Goal: Task Accomplishment & Management: Complete application form

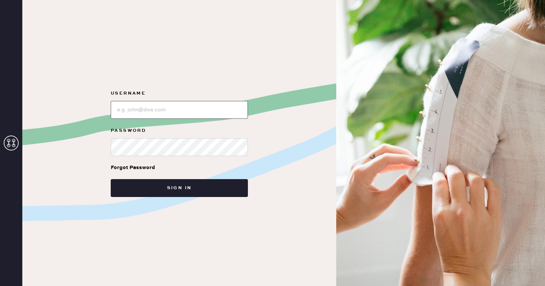
click at [137, 114] on input "loginName" at bounding box center [179, 110] width 137 height 18
type input "reformationsoho"
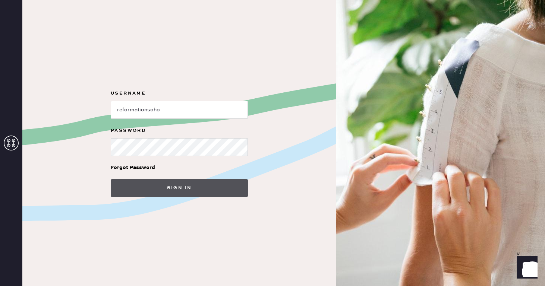
click at [152, 189] on button "Sign in" at bounding box center [179, 188] width 137 height 18
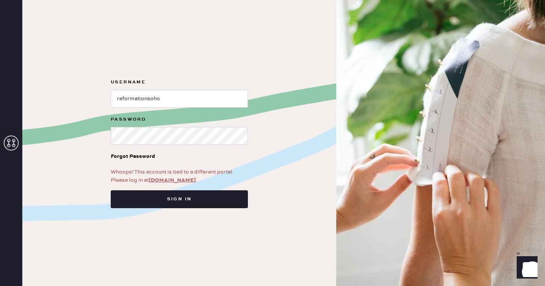
click at [178, 180] on link "[DOMAIN_NAME]" at bounding box center [172, 180] width 47 height 7
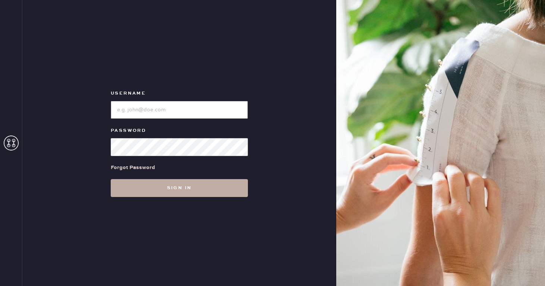
type input "reformationsoho"
click at [172, 187] on button "Sign in" at bounding box center [179, 188] width 137 height 18
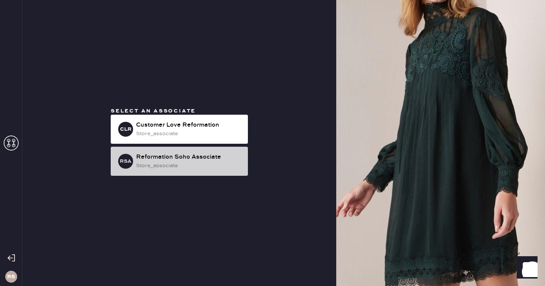
click at [188, 166] on div "store_associate" at bounding box center [189, 166] width 106 height 8
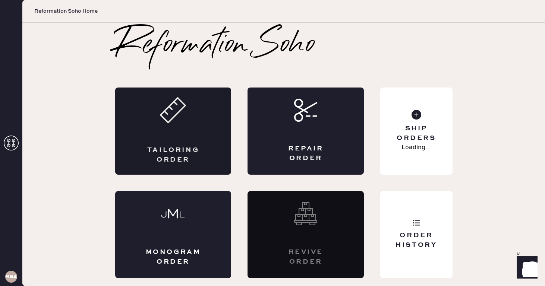
click at [159, 112] on div "Tailoring Order" at bounding box center [173, 131] width 116 height 87
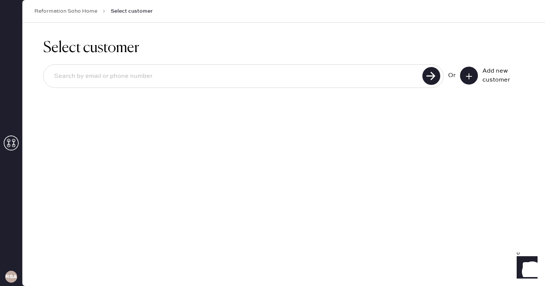
click at [474, 77] on button at bounding box center [469, 76] width 18 height 18
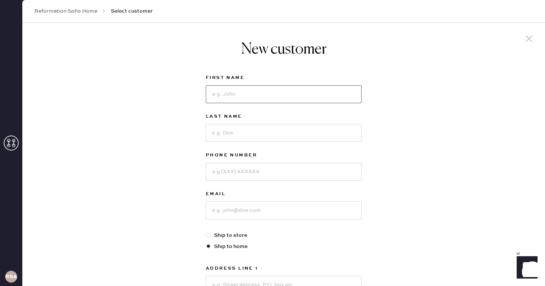
click at [275, 97] on input at bounding box center [284, 94] width 156 height 18
type input "Kira"
type input "Petersen"
type input "5629642203"
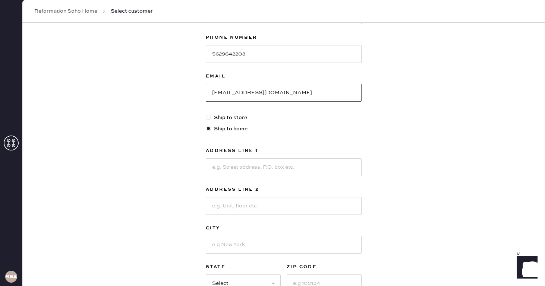
scroll to position [128, 0]
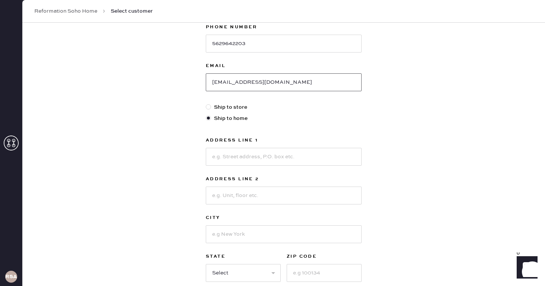
type input "kirapetersenann@gmail.com"
click at [230, 154] on input at bounding box center [284, 157] width 156 height 18
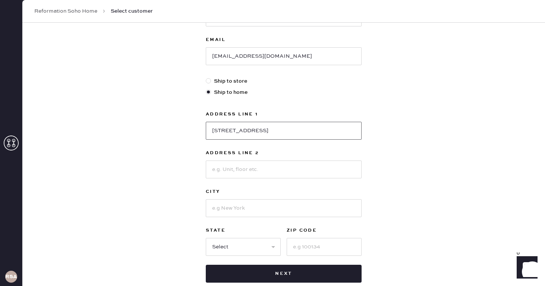
scroll to position [157, 0]
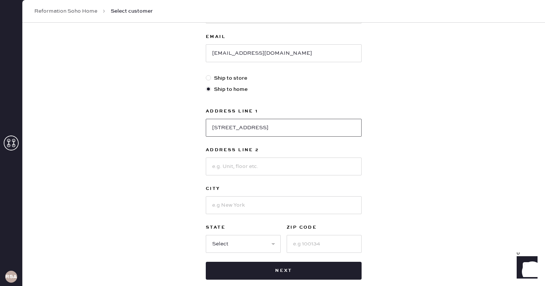
type input "172 West 109th St"
click at [244, 173] on input at bounding box center [284, 167] width 156 height 18
type input "4W"
click at [241, 203] on input at bounding box center [284, 206] width 156 height 18
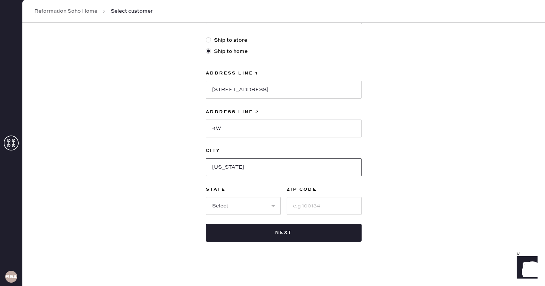
scroll to position [199, 0]
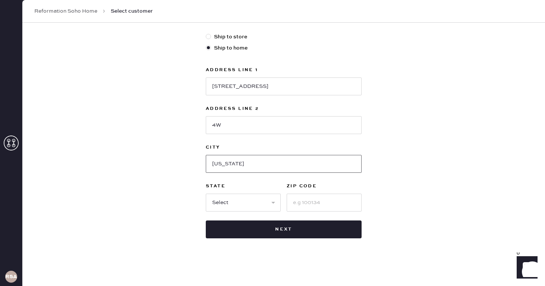
type input "New York"
click at [225, 200] on select "Select AK AL AR AZ CA CO CT DC DE FL GA HI IA ID IL IN KS KY LA MA MD ME MI MN …" at bounding box center [243, 203] width 75 height 18
select select "NY"
click at [206, 194] on select "Select AK AL AR AZ CA CO CT DC DE FL GA HI IA ID IL IN KS KY LA MA MD ME MI MN …" at bounding box center [243, 203] width 75 height 18
click at [310, 202] on input at bounding box center [324, 203] width 75 height 18
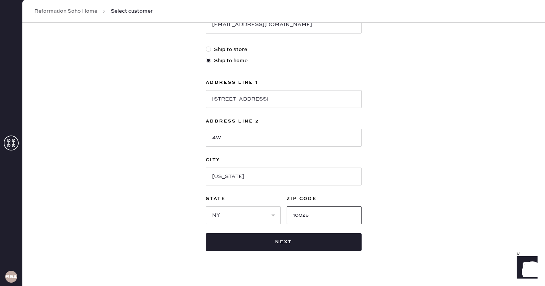
scroll to position [186, 0]
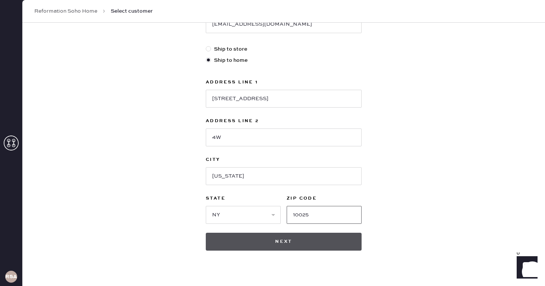
type input "10025"
click at [292, 242] on button "Next" at bounding box center [284, 242] width 156 height 18
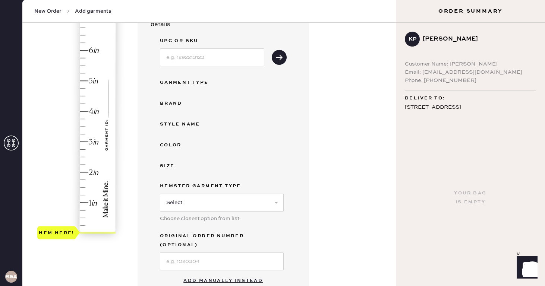
scroll to position [96, 0]
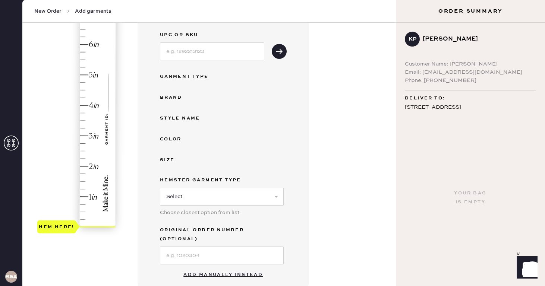
click at [206, 268] on button "Add manually instead" at bounding box center [223, 275] width 88 height 15
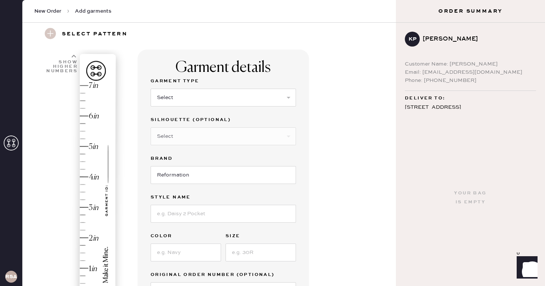
scroll to position [19, 0]
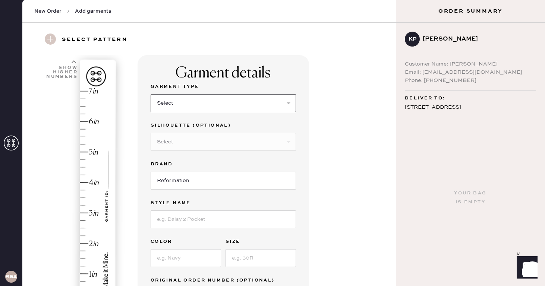
click at [217, 103] on select "Select Basic Skirt Jeans Leggings Pants Shorts Basic Sleeved Dress Basic Sleeve…" at bounding box center [223, 103] width 145 height 18
select select "2"
click at [151, 94] on select "Select Basic Skirt Jeans Leggings Pants Shorts Basic Sleeved Dress Basic Sleeve…" at bounding box center [223, 103] width 145 height 18
click at [207, 140] on select "Select Shorts Cropped Flare Boot Cut Straight Skinny Other" at bounding box center [223, 142] width 145 height 18
select select "7"
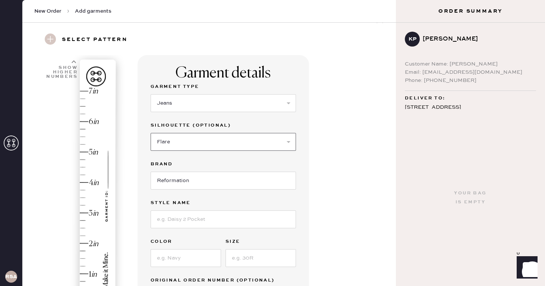
click at [151, 133] on select "Select Shorts Cropped Flare Boot Cut Straight Skinny Other" at bounding box center [223, 142] width 145 height 18
click at [177, 211] on input at bounding box center [223, 220] width 145 height 18
type input "Cary Low Rise Slouchy Wide Leg Jeans"
click at [195, 257] on input at bounding box center [186, 259] width 70 height 18
type input "Pinstripe Lake"
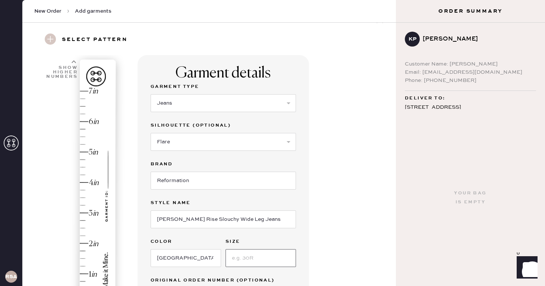
click at [255, 259] on input at bounding box center [261, 259] width 70 height 18
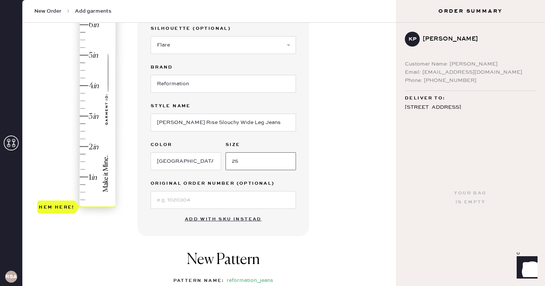
scroll to position [125, 0]
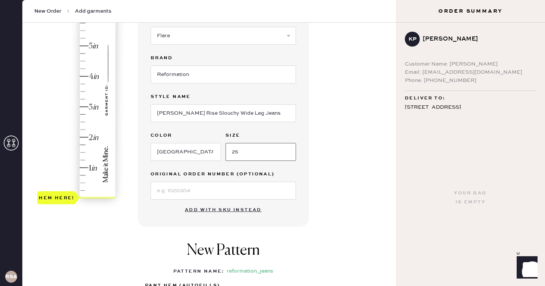
type input "25"
type input "2.5"
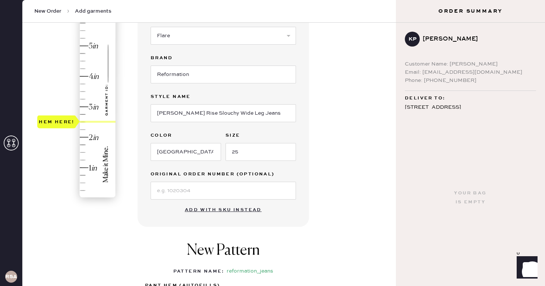
drag, startPoint x: 86, startPoint y: 197, endPoint x: 84, endPoint y: 123, distance: 73.5
click at [84, 123] on div "Hem here!" at bounding box center [76, 92] width 79 height 220
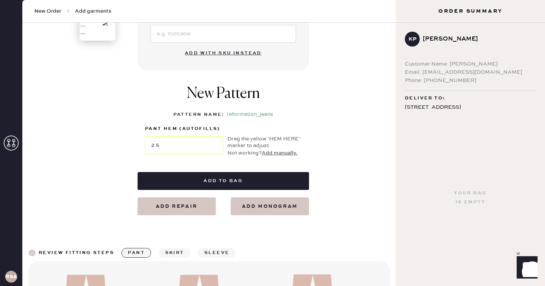
scroll to position [284, 0]
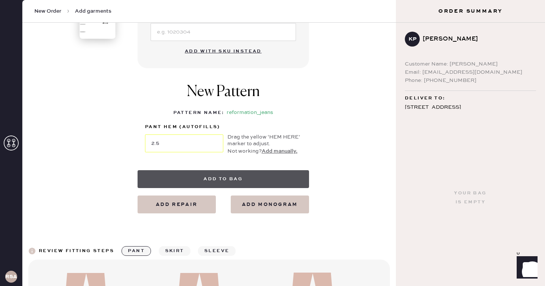
click at [184, 176] on button "Add to bag" at bounding box center [224, 179] width 172 height 18
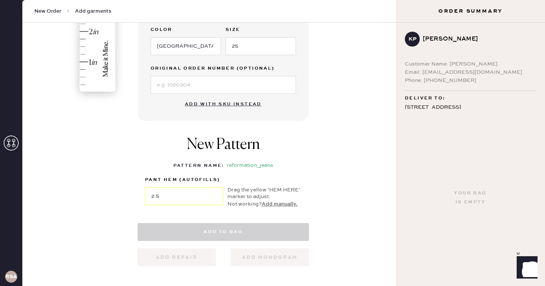
scroll to position [231, 0]
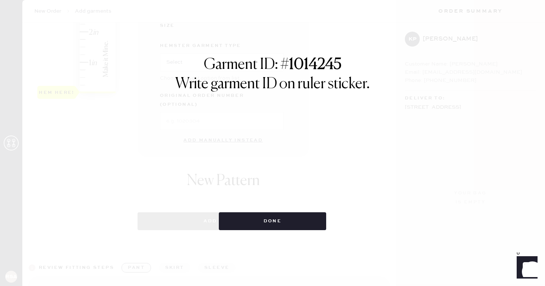
select select "2"
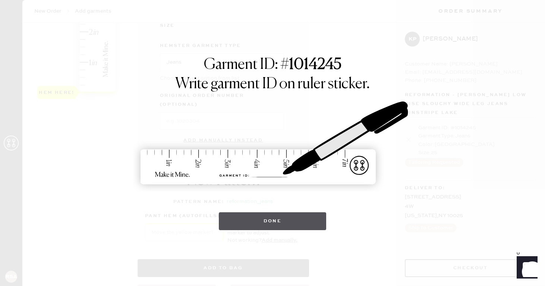
click at [259, 222] on button "Done" at bounding box center [273, 222] width 108 height 18
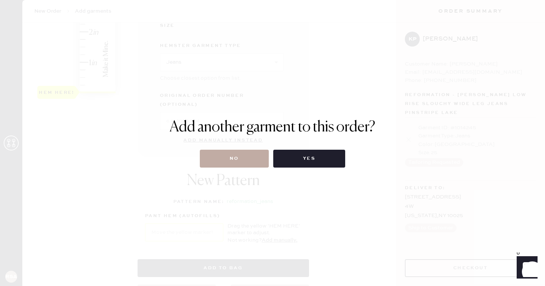
click at [247, 162] on button "No" at bounding box center [234, 159] width 69 height 18
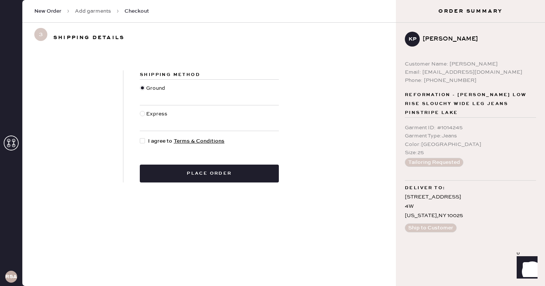
click at [145, 141] on div at bounding box center [144, 141] width 8 height 8
click at [140, 138] on input "I agree to Terms & Conditions" at bounding box center [140, 137] width 0 height 0
checkbox input "true"
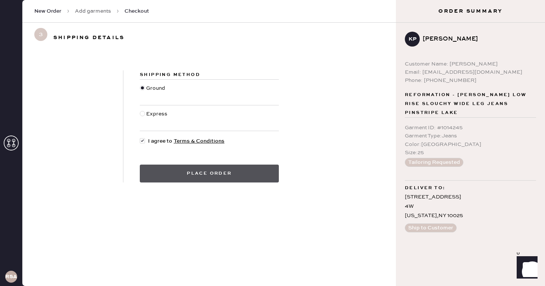
click at [202, 171] on button "Place order" at bounding box center [209, 174] width 139 height 18
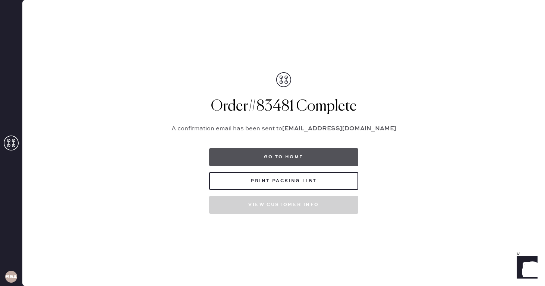
click at [291, 154] on button "Go to home" at bounding box center [283, 157] width 149 height 18
